Goal: Task Accomplishment & Management: Complete application form

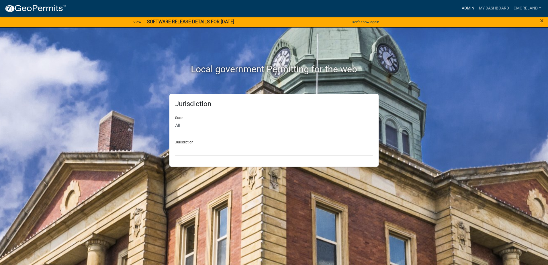
click at [466, 9] on link "Admin" at bounding box center [467, 8] width 17 height 11
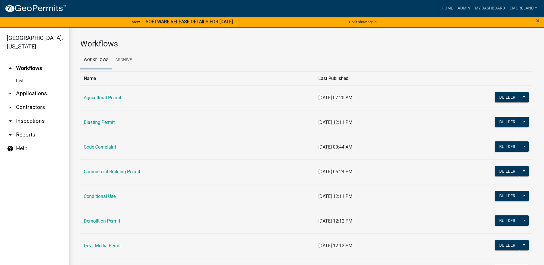
click at [37, 119] on link "arrow_drop_down Inspections" at bounding box center [34, 121] width 69 height 14
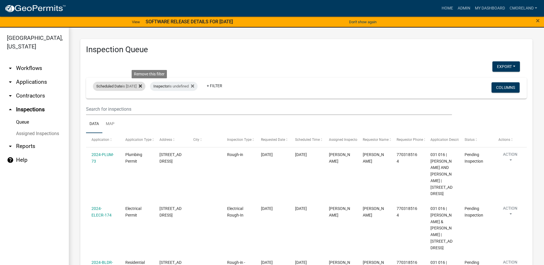
click at [142, 86] on icon at bounding box center [140, 86] width 3 height 5
select select "2: 50"
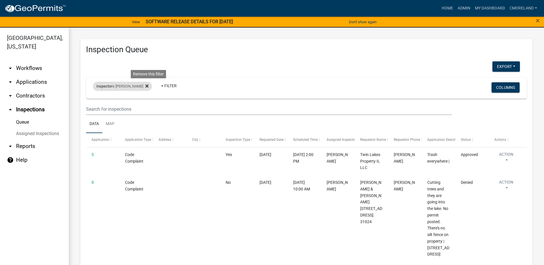
click at [148, 86] on icon at bounding box center [146, 86] width 3 height 3
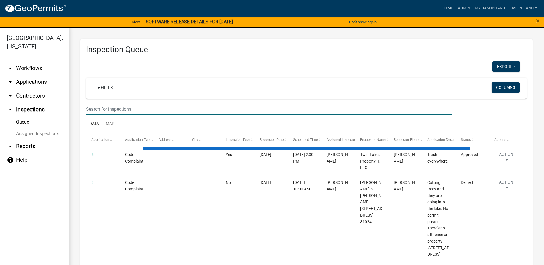
click at [107, 107] on input "text" at bounding box center [269, 109] width 366 height 12
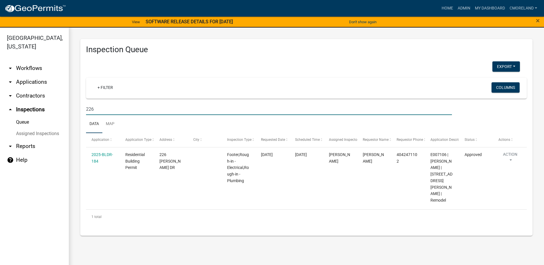
type input "22"
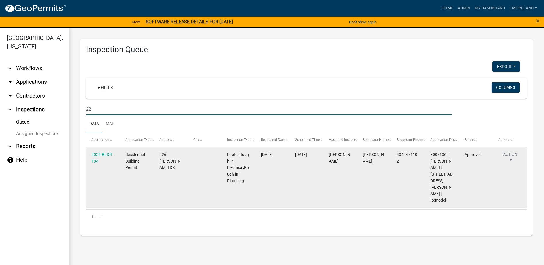
select select "2: 50"
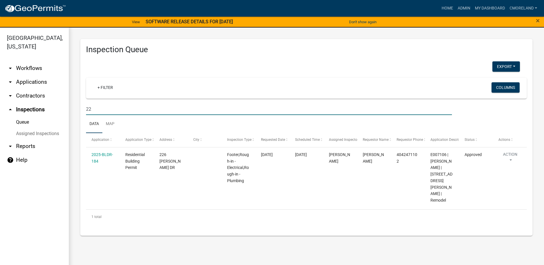
type input "2"
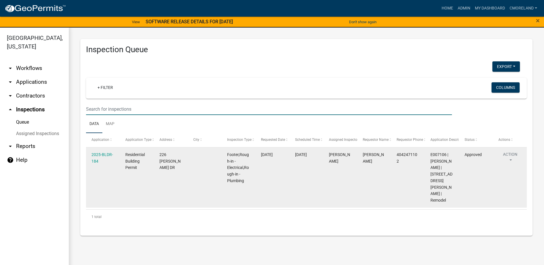
select select "2: 50"
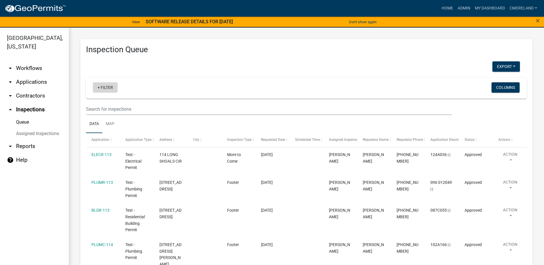
click at [108, 87] on link "+ Filter" at bounding box center [105, 87] width 25 height 10
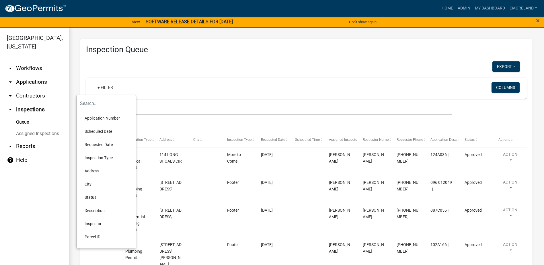
click at [105, 130] on li "Scheduled Date" at bounding box center [106, 131] width 52 height 13
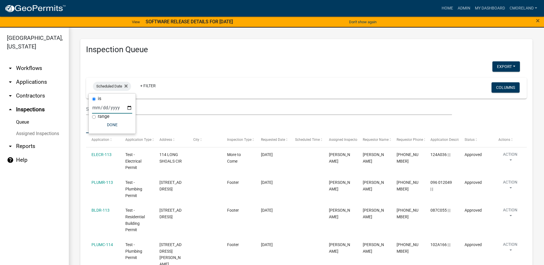
click at [128, 107] on input "date" at bounding box center [112, 108] width 40 height 12
click at [130, 86] on div "Scheduled Date Remove this filter" at bounding box center [112, 86] width 38 height 9
click at [127, 86] on icon at bounding box center [125, 86] width 3 height 5
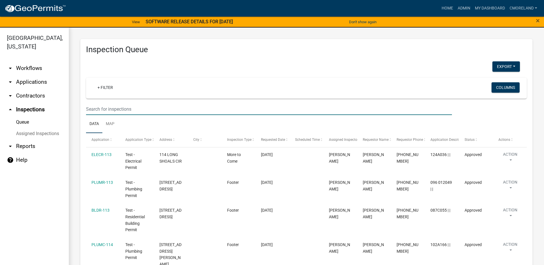
click at [101, 106] on input "text" at bounding box center [269, 109] width 366 height 12
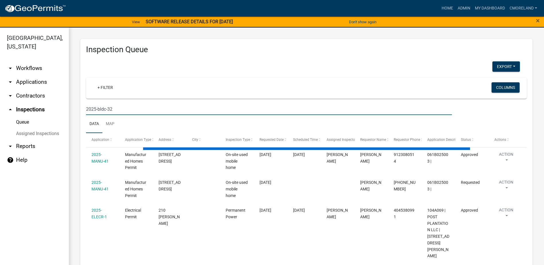
type input "2025-bldc-328"
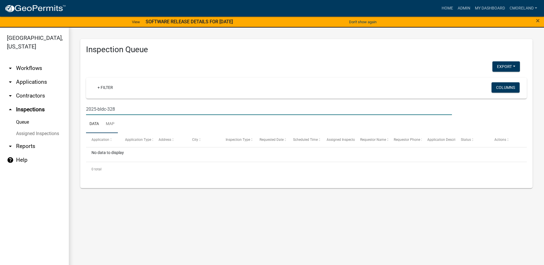
select select "2: 50"
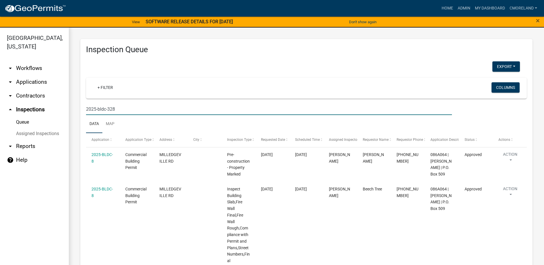
click at [103, 108] on input "2025-bldc-328" at bounding box center [269, 109] width 366 height 12
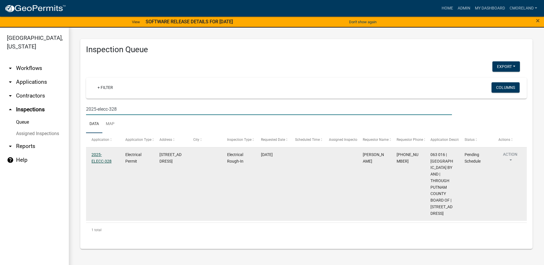
type input "2025-elecc-328"
click at [102, 158] on link "2025-ELECC-328" at bounding box center [101, 157] width 20 height 11
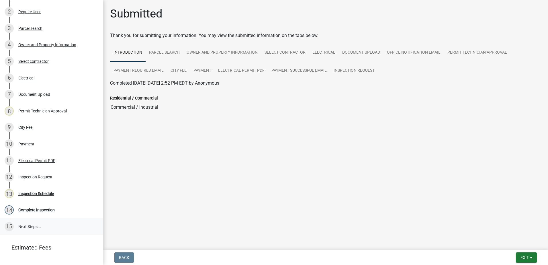
scroll to position [115, 0]
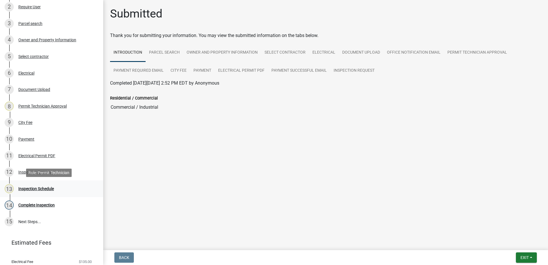
click at [40, 189] on div "Inspection Schedule" at bounding box center [36, 189] width 36 height 4
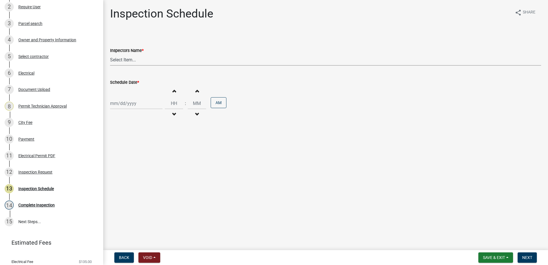
click at [134, 59] on select "Select Item... mrivera ([PERSON_NAME]) [PERSON_NAME] ([PERSON_NAME] ([PERSON_NA…" at bounding box center [325, 60] width 431 height 12
select select "07642ab0-564c-47bb-824b-0ccf2da83593"
click at [110, 54] on select "Select Item... mrivera ([PERSON_NAME]) [PERSON_NAME] ([PERSON_NAME] ([PERSON_NA…" at bounding box center [325, 60] width 431 height 12
click at [134, 103] on div at bounding box center [136, 103] width 52 height 12
select select "9"
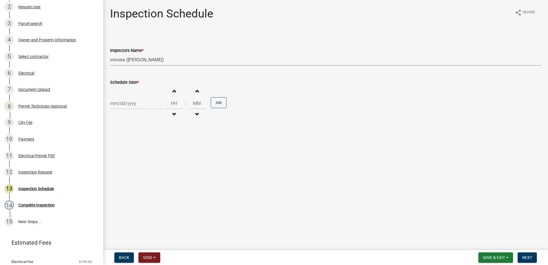
select select "2025"
click at [134, 142] on div "10" at bounding box center [134, 142] width 9 height 9
type input "[DATE]"
click at [527, 255] on span "Next" at bounding box center [527, 257] width 10 height 5
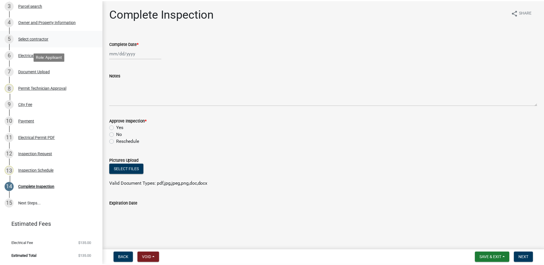
scroll to position [0, 0]
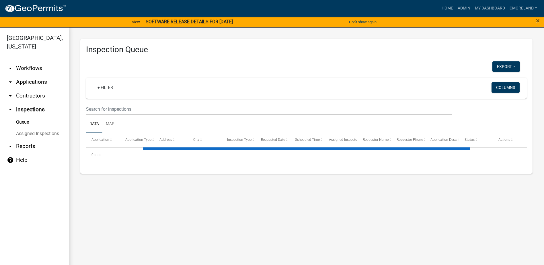
select select "2: 50"
